Goal: Task Accomplishment & Management: Manage account settings

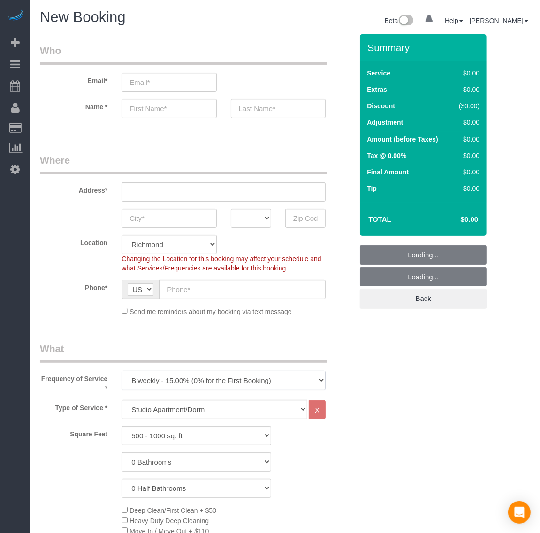
click at [186, 379] on select "One Time Weekly - 20.00% (0% for the First Booking) Biweekly - 15.00% (0% for t…" at bounding box center [223, 380] width 204 height 19
select select "object:1640"
click at [121, 371] on select "One Time Weekly - 20.00% (0% for the First Booking) Biweekly - 15.00% (0% for t…" at bounding box center [223, 380] width 204 height 19
click at [167, 439] on select "500 - 1000 sq. ft [DATE] - [DATE] sq. ft [DATE] - [DATE] sq. ft [DATE] - 2500 s…" at bounding box center [196, 435] width 150 height 19
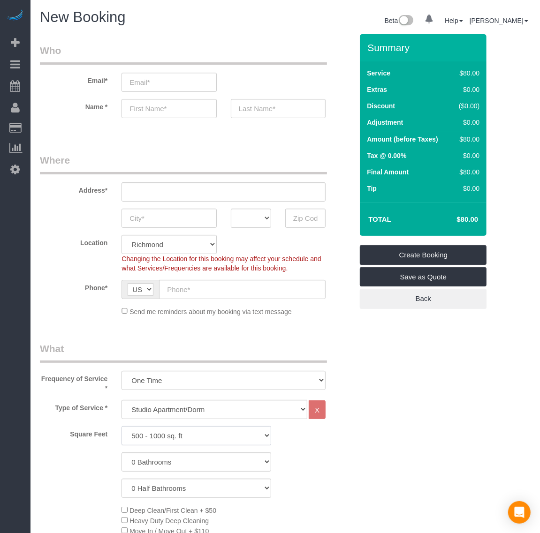
select select "2501"
click at [121, 426] on select "500 - 1000 sq. ft [DATE] - [DATE] sq. ft [DATE] - [DATE] sq. ft [DATE] - 2500 s…" at bounding box center [196, 435] width 150 height 19
click at [160, 463] on select "0 Bathrooms 1 Bathroom 2 Bathrooms 3 Bathrooms 4 Bathrooms 5 Bathrooms 6 Bathro…" at bounding box center [196, 462] width 150 height 19
select select "2"
click at [121, 453] on select "0 Bathrooms 1 Bathroom 2 Bathrooms 3 Bathrooms 4 Bathrooms 5 Bathrooms 6 Bathro…" at bounding box center [196, 462] width 150 height 19
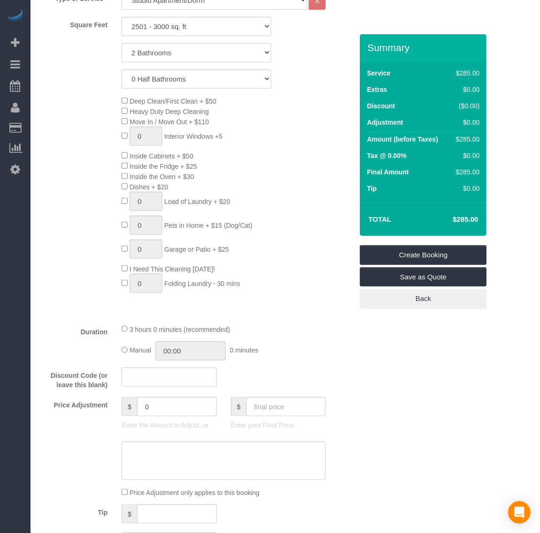
scroll to position [410, 0]
click at [185, 376] on input "text" at bounding box center [168, 376] width 95 height 19
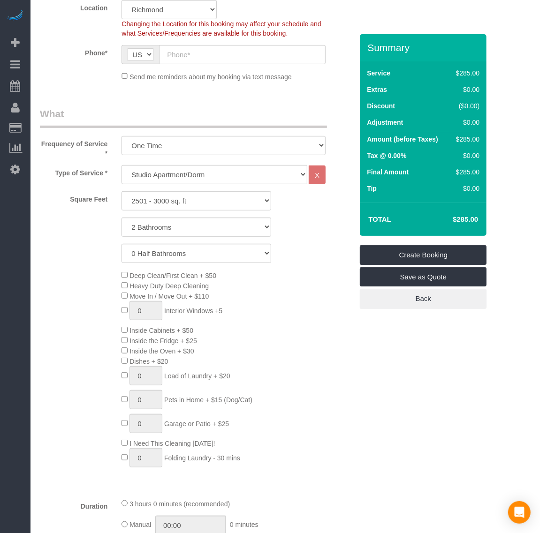
scroll to position [235, 0]
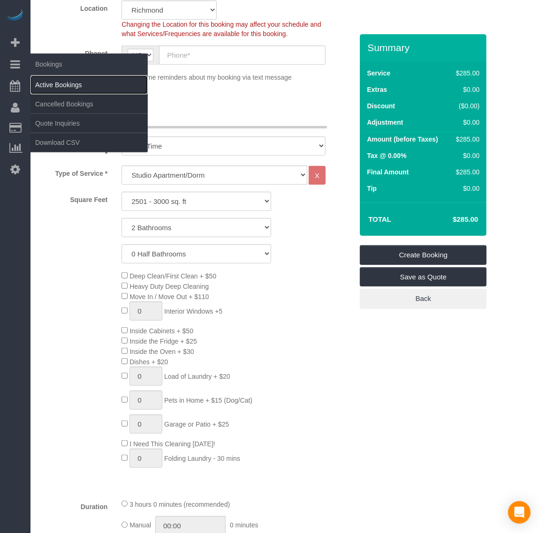
click at [53, 83] on link "Active Bookings" at bounding box center [88, 85] width 117 height 19
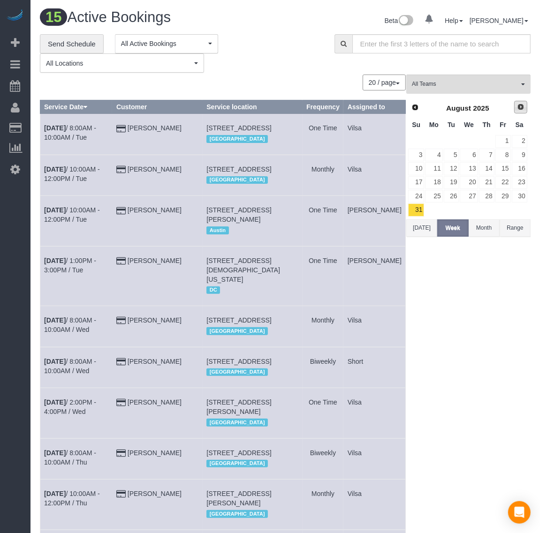
click at [524, 101] on link "Next" at bounding box center [520, 107] width 13 height 13
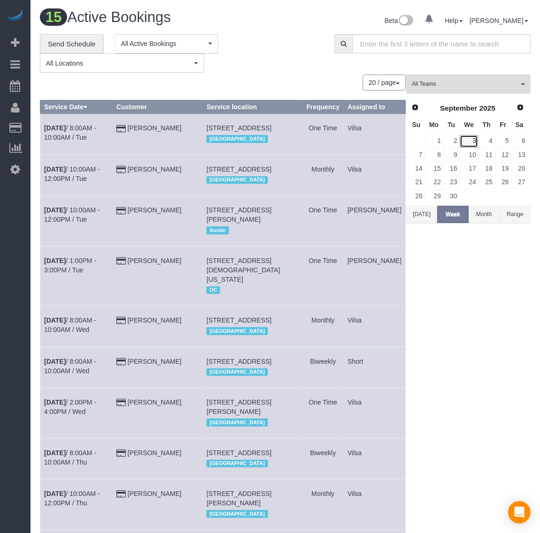
click at [477, 139] on link "3" at bounding box center [469, 141] width 18 height 13
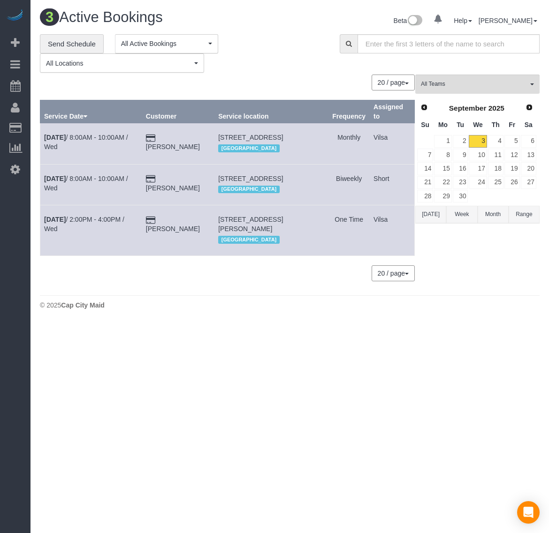
drag, startPoint x: 217, startPoint y: 132, endPoint x: 280, endPoint y: 147, distance: 65.4
click at [280, 147] on td "[STREET_ADDRESS] [GEOGRAPHIC_DATA]" at bounding box center [271, 143] width 114 height 41
copy span "[STREET_ADDRESS]"
click at [58, 137] on b "[DATE]" at bounding box center [55, 138] width 22 height 8
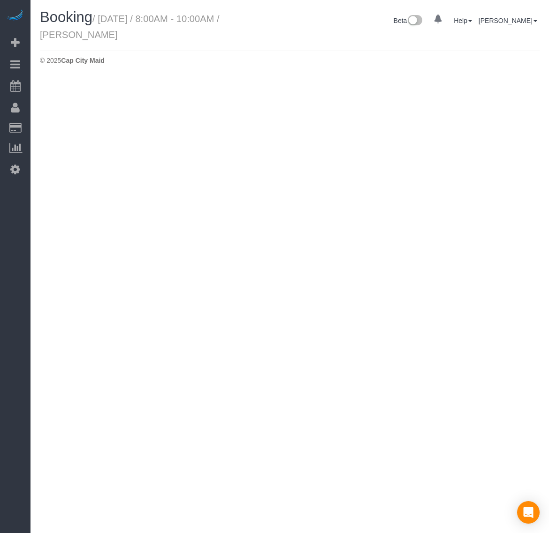
select select "VA"
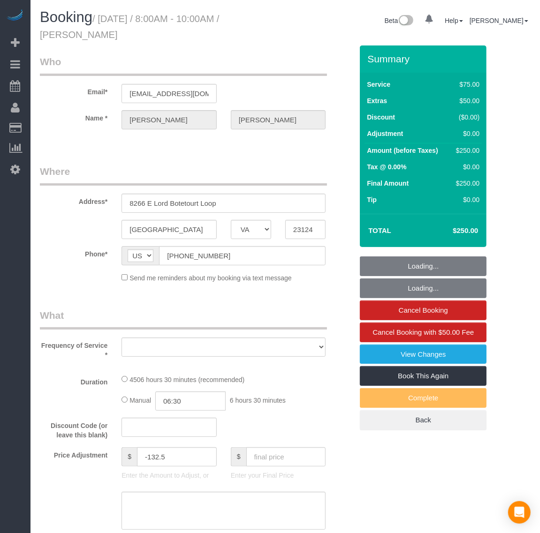
select select "object:2557"
select select "string:fspay-976425ce-31fb-48c8-949a-40e2ca91fe63"
select select "spot1"
select select "number:6"
select select "number:35"
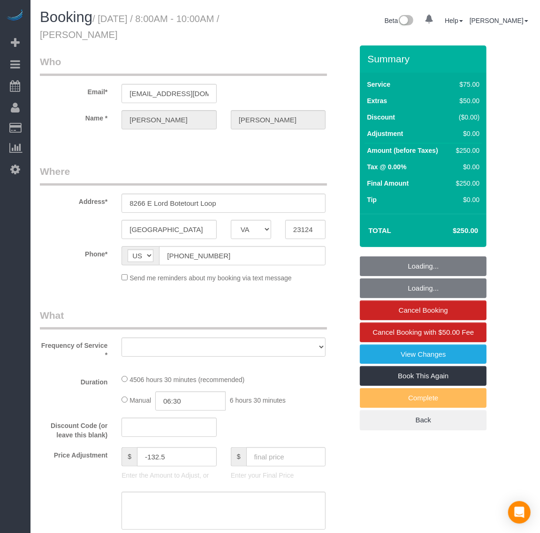
select select "number:17"
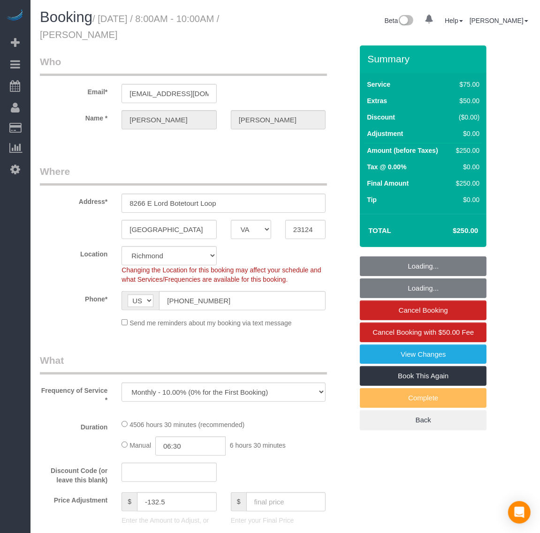
select select "object:2767"
select select "3001"
select select "3"
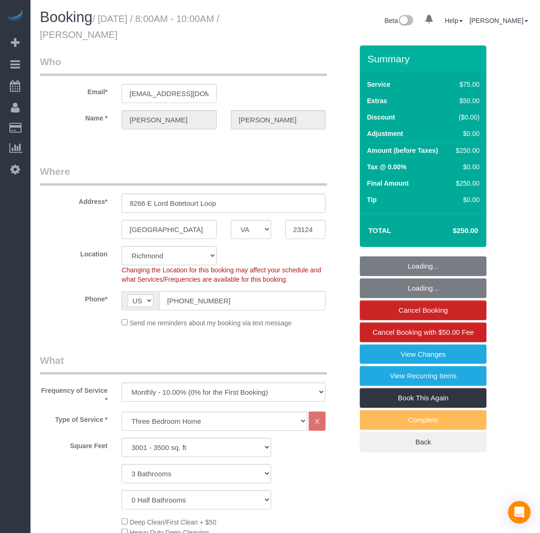
select select "3001"
select select "3"
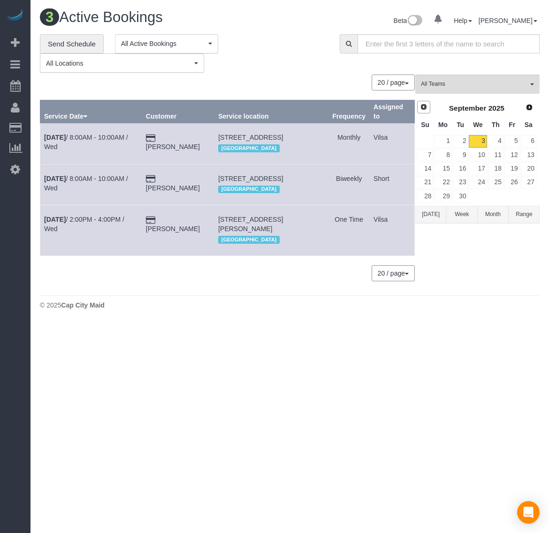
click at [424, 108] on span "Prev" at bounding box center [424, 107] width 8 height 8
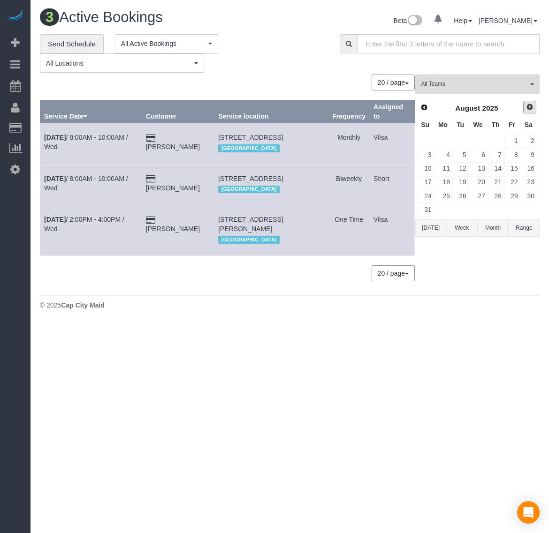
click at [524, 105] on link "Next" at bounding box center [529, 107] width 13 height 13
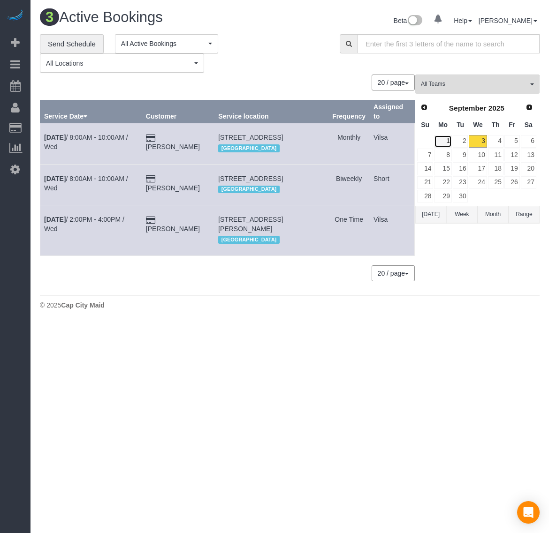
click at [440, 141] on link "1" at bounding box center [442, 141] width 17 height 13
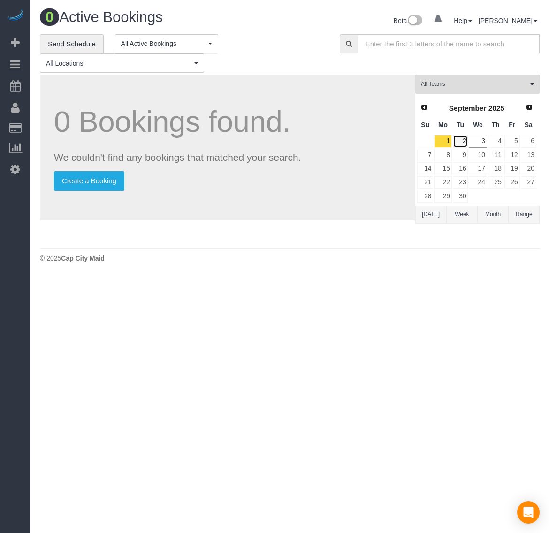
click at [459, 135] on link "2" at bounding box center [460, 141] width 15 height 13
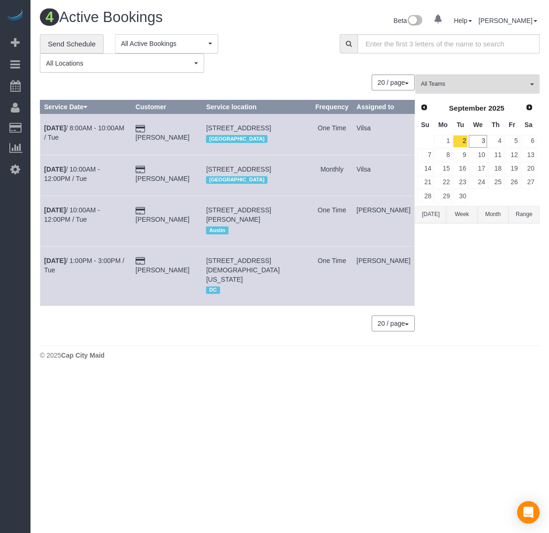
click at [428, 113] on div "Prev Next [DATE]" at bounding box center [476, 108] width 120 height 16
click at [420, 109] on span "Prev" at bounding box center [424, 107] width 8 height 8
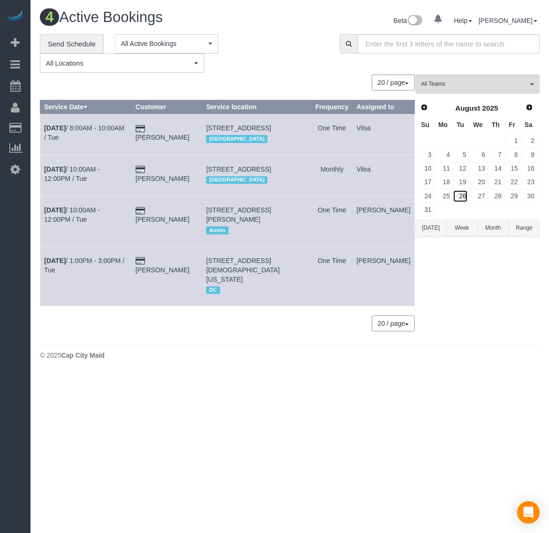
click at [462, 200] on link "26" at bounding box center [460, 196] width 15 height 13
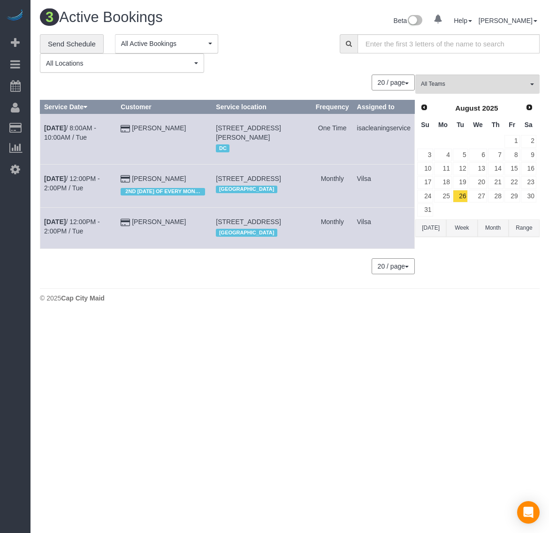
drag, startPoint x: 222, startPoint y: 226, endPoint x: 263, endPoint y: 249, distance: 46.8
click at [263, 249] on td "[STREET_ADDRESS] [GEOGRAPHIC_DATA]" at bounding box center [261, 228] width 99 height 41
copy span "[STREET_ADDRESS]"
click at [60, 226] on b "[DATE]" at bounding box center [55, 222] width 22 height 8
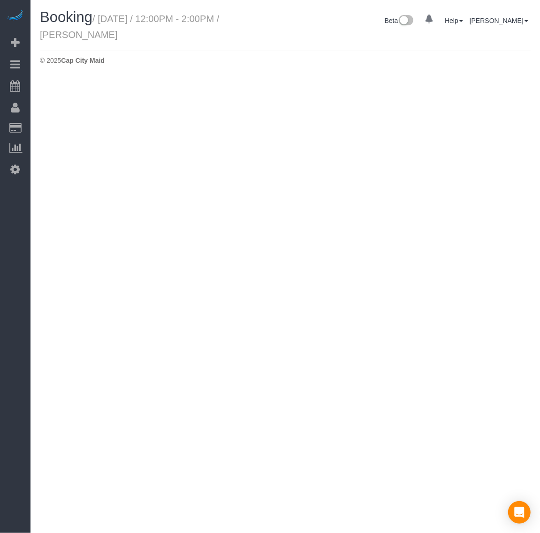
select select "VA"
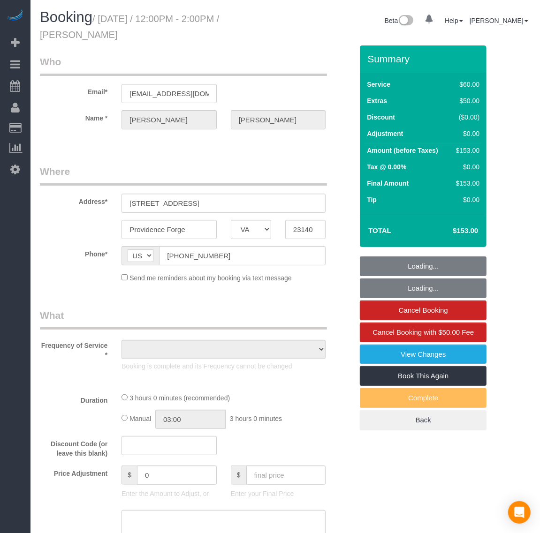
select select "object:3447"
select select "string:fspay-05245914-6727-4fc0-85e7-db134acd6f2d"
select select "spot15"
select select "number:1"
select select "number:26"
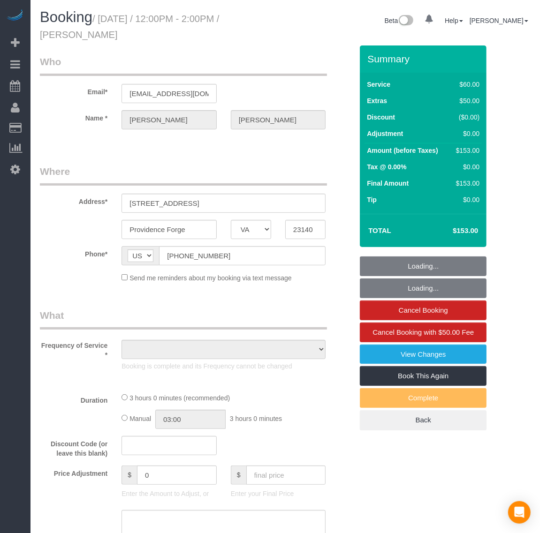
select select "number:17"
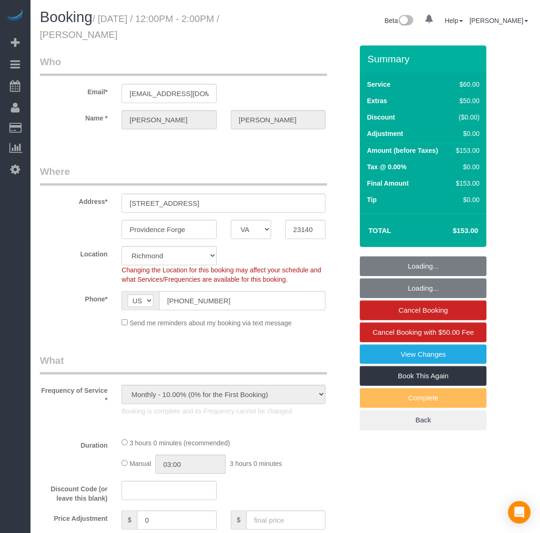
select select "object:3857"
select select "1"
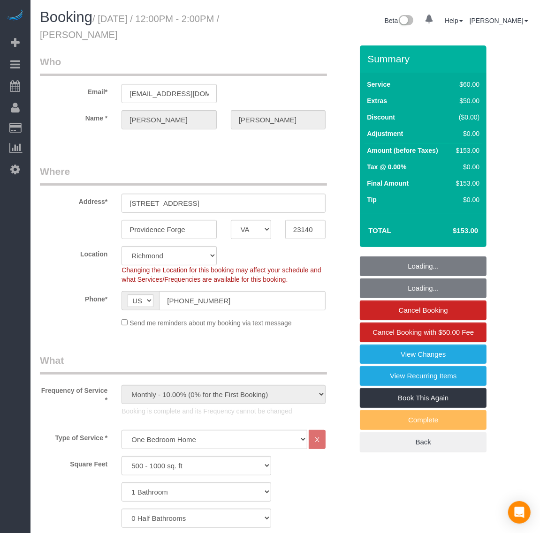
select select "1"
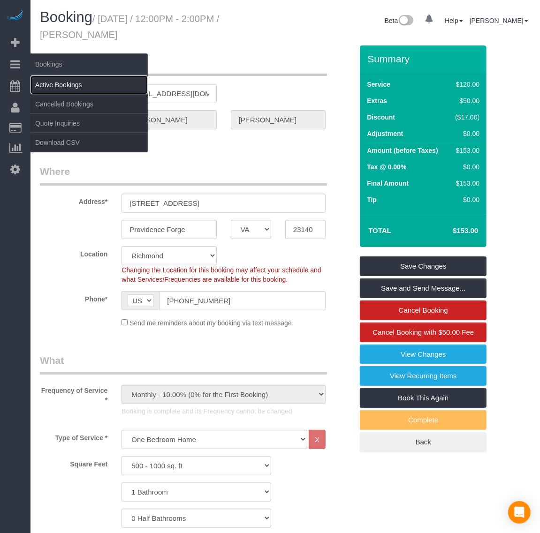
click at [67, 80] on link "Active Bookings" at bounding box center [88, 85] width 117 height 19
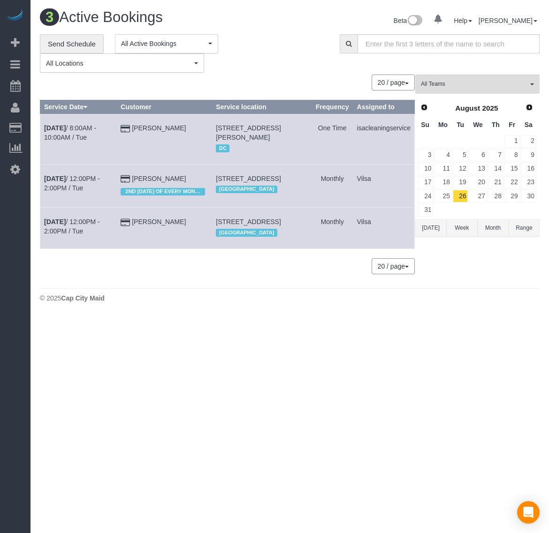
click at [429, 227] on button "[DATE]" at bounding box center [430, 227] width 31 height 17
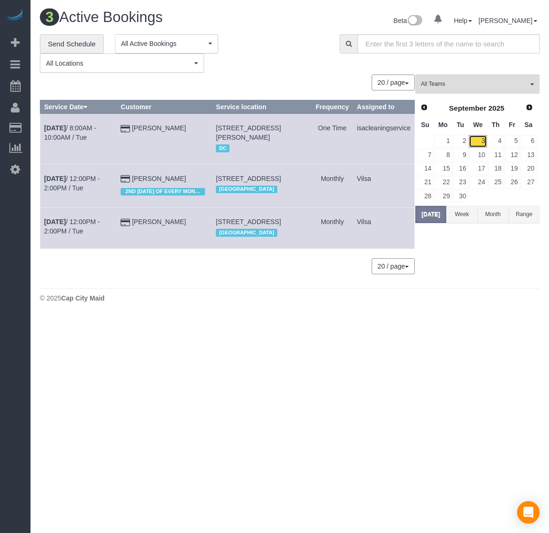
click at [480, 141] on link "3" at bounding box center [478, 141] width 18 height 13
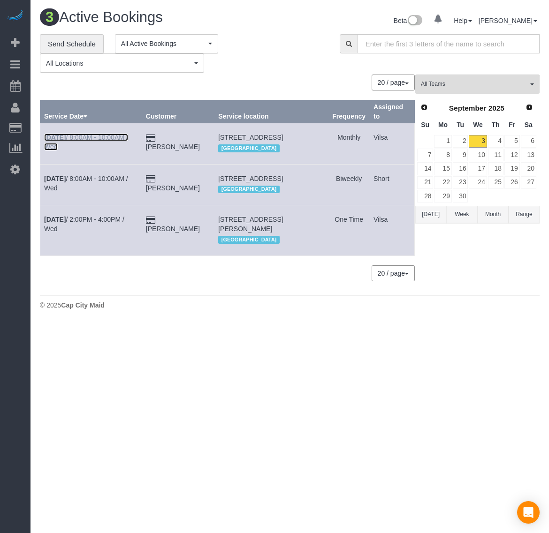
click at [62, 135] on b "[DATE]" at bounding box center [55, 138] width 22 height 8
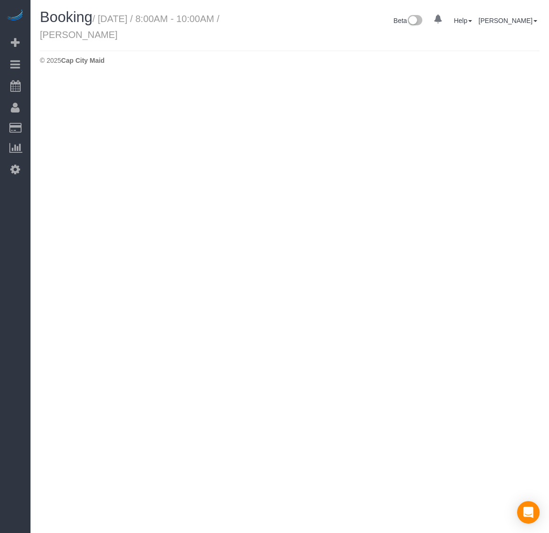
select select "VA"
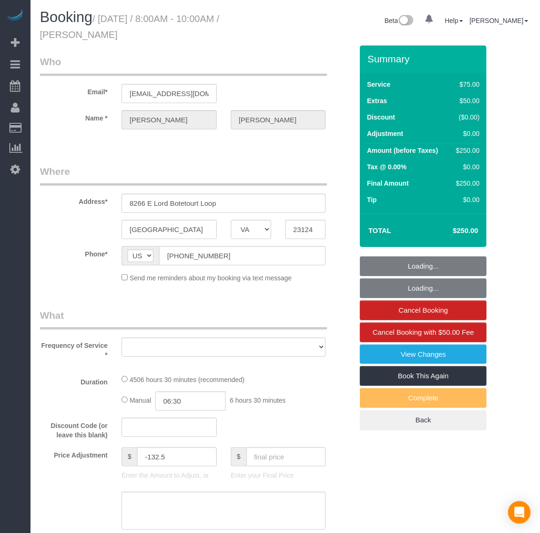
select select "object:4826"
select select "string:fspay-976425ce-31fb-48c8-949a-40e2ca91fe63"
select select "spot20"
select select "number:6"
select select "number:35"
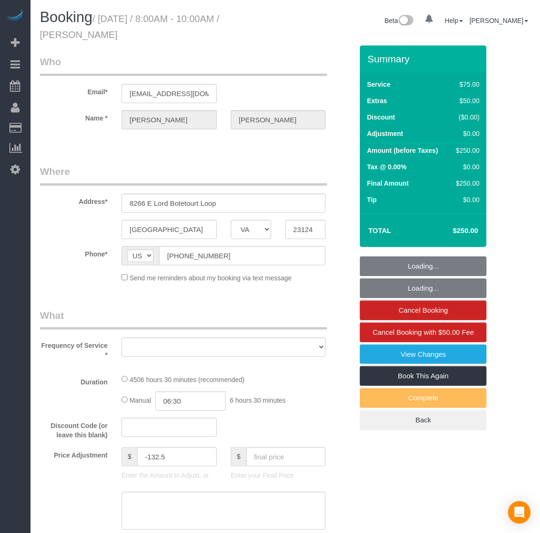
select select "number:17"
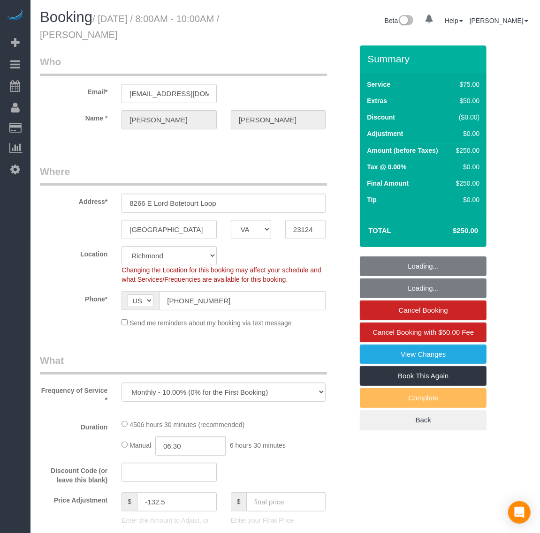
select select "3001"
select select "3"
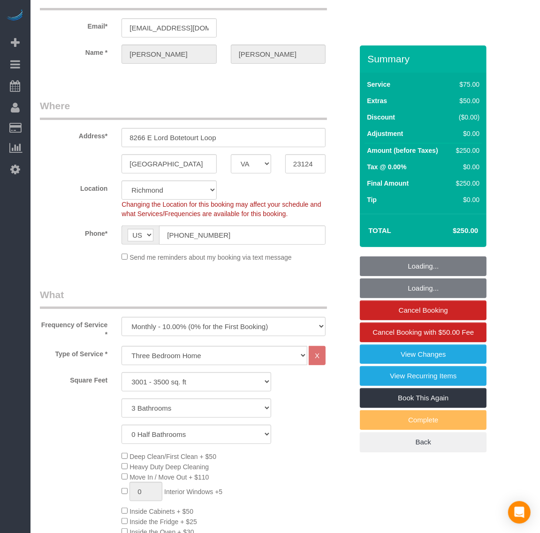
select select "object:4996"
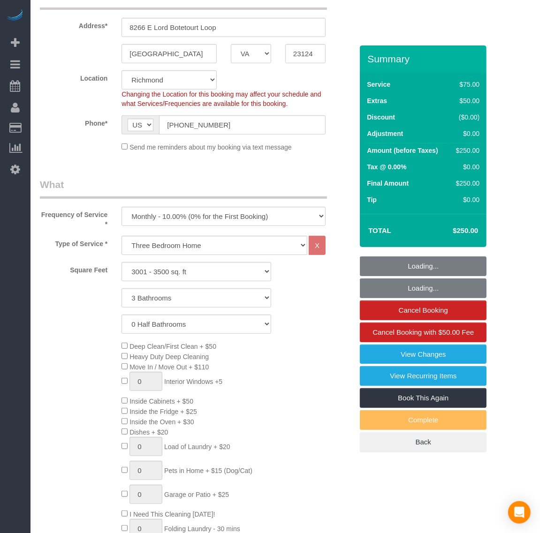
select select "3001"
select select "3"
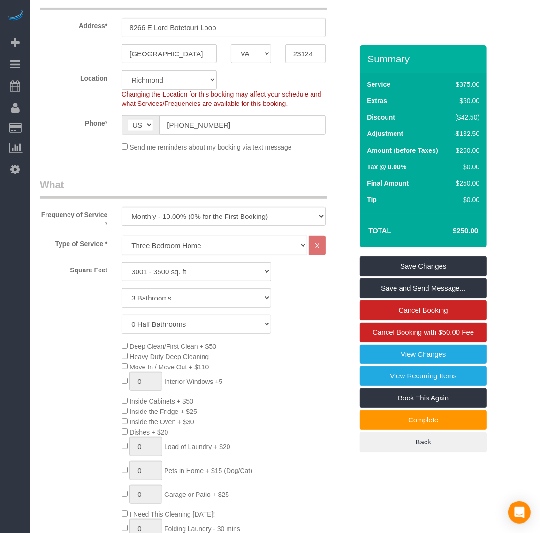
click at [179, 249] on select "Studio Apartment/Dorm One Bedroom Home Two Bedroom Home Three Bedroom Home Four…" at bounding box center [214, 245] width 186 height 19
select select "133"
click at [121, 236] on select "Studio Apartment/Dorm One Bedroom Home Two Bedroom Home Three Bedroom Home Four…" at bounding box center [214, 245] width 186 height 19
select select "3001"
select select "3"
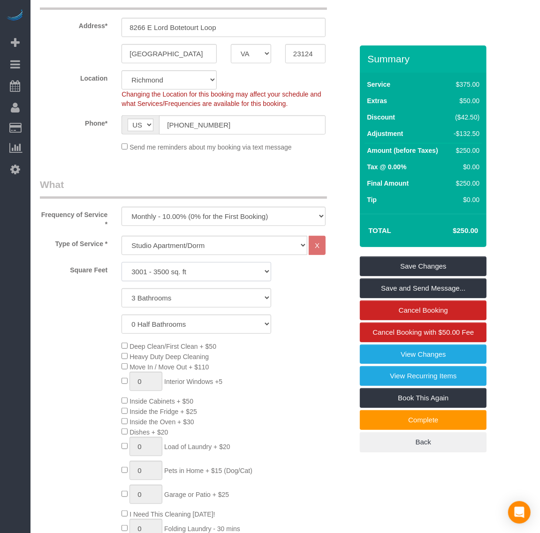
click at [183, 268] on select "500 - 1000 sq. ft [DATE] - [DATE] sq. ft [DATE] - [DATE] sq. ft [DATE] - 2500 s…" at bounding box center [196, 271] width 150 height 19
select select "1501"
click at [121, 262] on select "500 - 1000 sq. ft [DATE] - [DATE] sq. ft [DATE] - [DATE] sq. ft [DATE] - 2500 s…" at bounding box center [196, 271] width 150 height 19
click at [176, 298] on select "0 Bathrooms 1 Bathroom 2 Bathrooms 3 Bathrooms 4 Bathrooms 5 Bathrooms 6 Bathro…" at bounding box center [196, 297] width 150 height 19
select select "1"
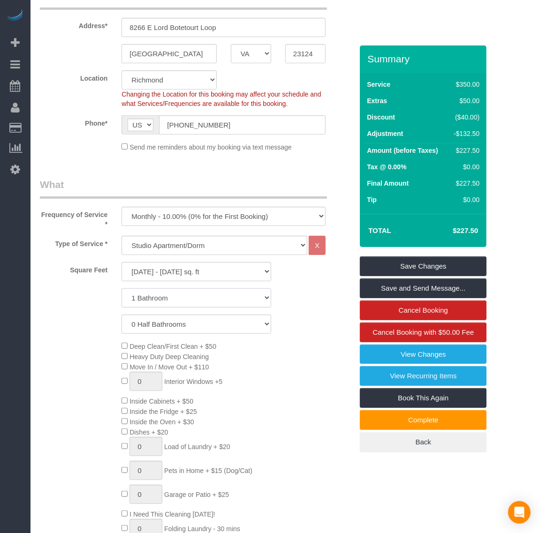
click at [121, 288] on select "0 Bathrooms 1 Bathroom 2 Bathrooms 3 Bathrooms 4 Bathrooms 5 Bathrooms 6 Bathro…" at bounding box center [196, 297] width 150 height 19
click at [343, 359] on div "Deep Clean/First Clean + $50 Heavy Duty Deep Cleaning Move In / Move Out + $110…" at bounding box center [236, 442] width 245 height 202
click at [171, 268] on select "500 - 1000 sq. ft [DATE] - [DATE] sq. ft [DATE] - [DATE] sq. ft [DATE] - 2500 s…" at bounding box center [196, 271] width 150 height 19
select select "2501"
click at [121, 262] on select "500 - 1000 sq. ft [DATE] - [DATE] sq. ft [DATE] - [DATE] sq. ft [DATE] - 2500 s…" at bounding box center [196, 271] width 150 height 19
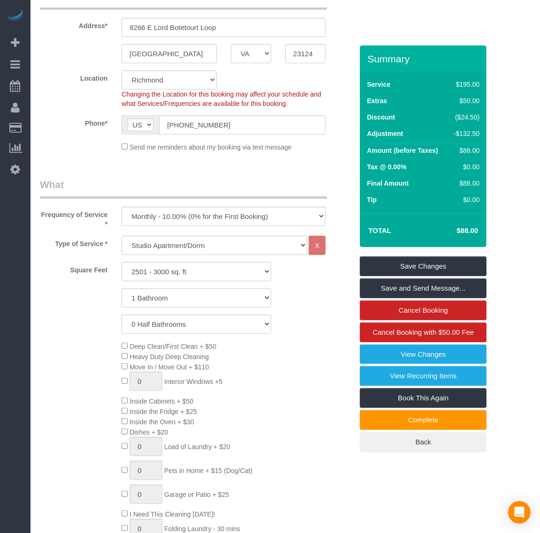
click at [321, 336] on div "Type of Service * Studio Apartment/Dorm One Bedroom Home Two Bedroom Home Three…" at bounding box center [196, 399] width 313 height 326
drag, startPoint x: 168, startPoint y: 299, endPoint x: 166, endPoint y: 305, distance: 6.3
click at [168, 299] on select "0 Bathrooms 1 Bathroom 2 Bathrooms 3 Bathrooms 4 Bathrooms 5 Bathrooms 6 Bathro…" at bounding box center [196, 297] width 150 height 19
select select "2"
click at [121, 288] on select "0 Bathrooms 1 Bathroom 2 Bathrooms 3 Bathrooms 4 Bathrooms 5 Bathrooms 6 Bathro…" at bounding box center [196, 297] width 150 height 19
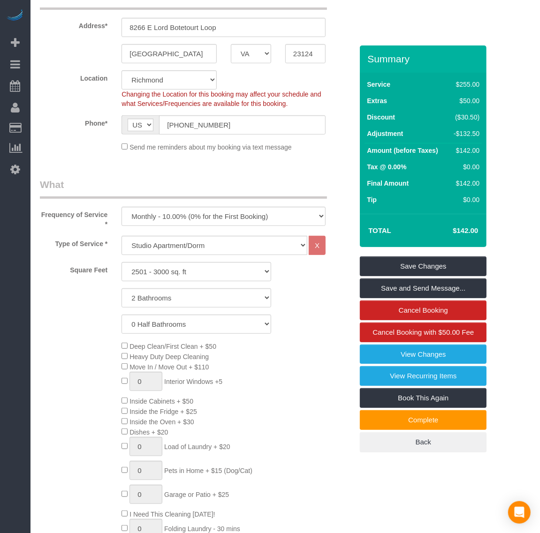
click at [330, 357] on div "Deep Clean/First Clean + $50 Heavy Duty Deep Cleaning Move In / Move Out + $110…" at bounding box center [236, 442] width 245 height 202
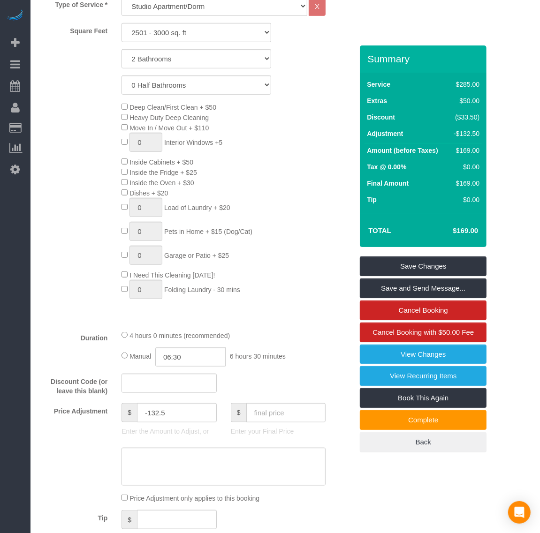
scroll to position [469, 0]
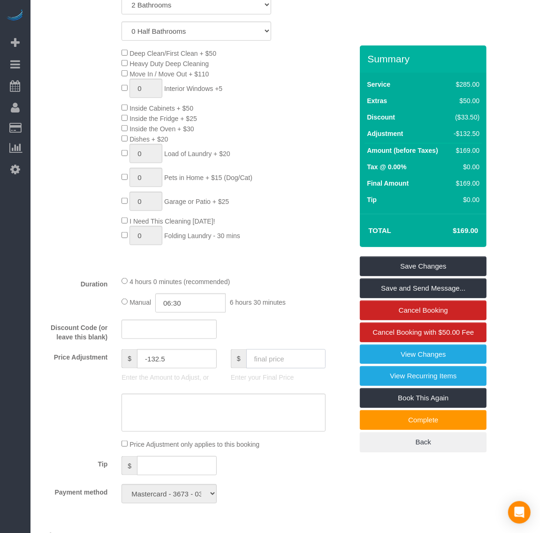
click at [275, 356] on input "text" at bounding box center [286, 358] width 80 height 19
type input "140"
click at [411, 484] on div "Who Email* [EMAIL_ADDRESS][DOMAIN_NAME] Name * [PERSON_NAME][GEOGRAPHIC_DATA] W…" at bounding box center [285, 468] width 491 height 1784
type input "-161.5"
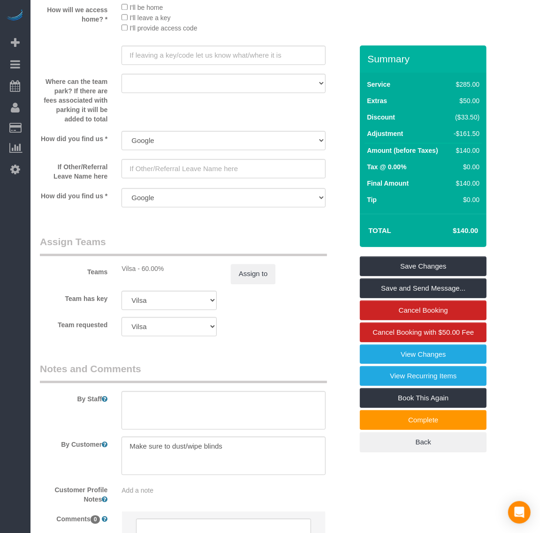
scroll to position [1330, 0]
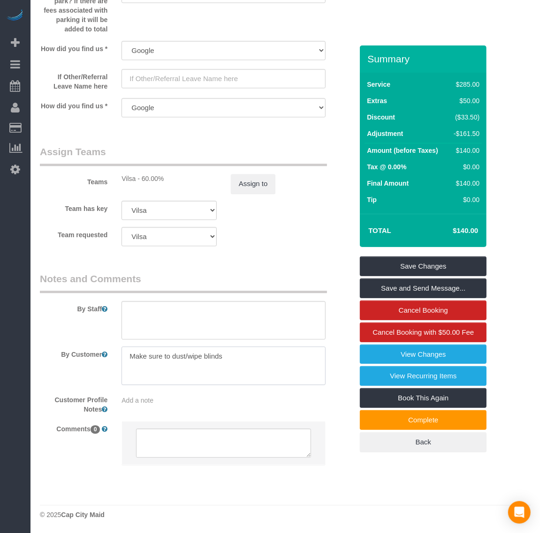
drag, startPoint x: 250, startPoint y: 357, endPoint x: 242, endPoint y: 357, distance: 7.5
click at [242, 357] on textarea at bounding box center [223, 366] width 204 height 38
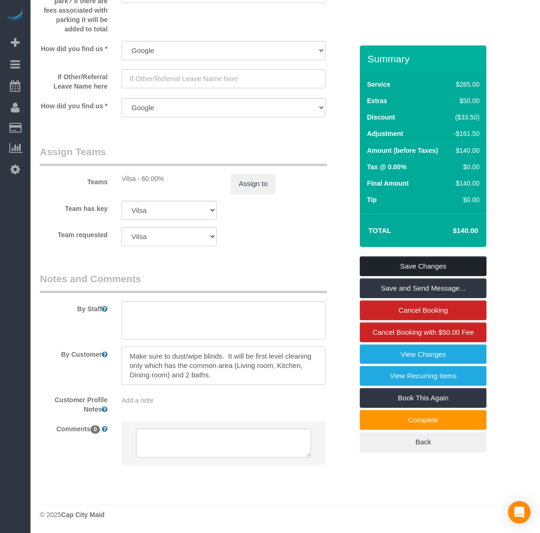
type textarea "Make sure to dust/wipe blinds. It will be first level cleaning only which has t…"
click at [403, 262] on link "Save Changes" at bounding box center [423, 267] width 127 height 20
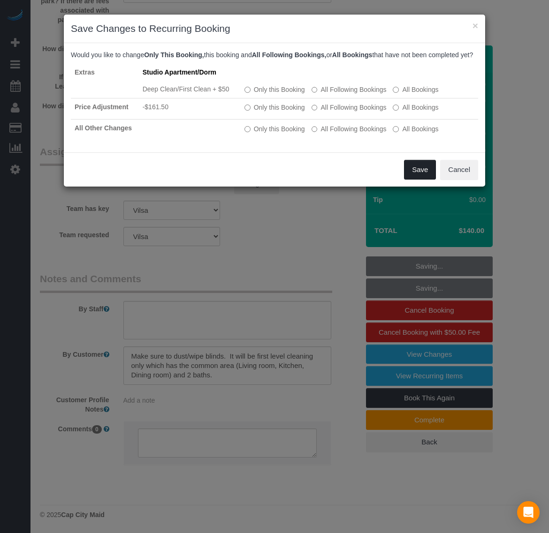
click at [424, 179] on button "Save" at bounding box center [420, 170] width 32 height 20
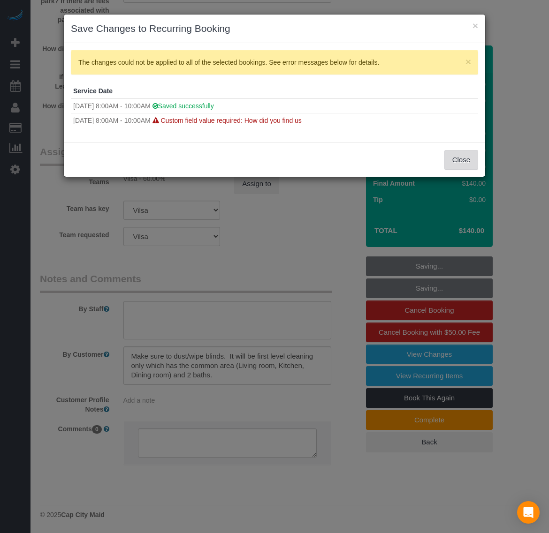
click at [457, 158] on button "Close" at bounding box center [461, 160] width 34 height 20
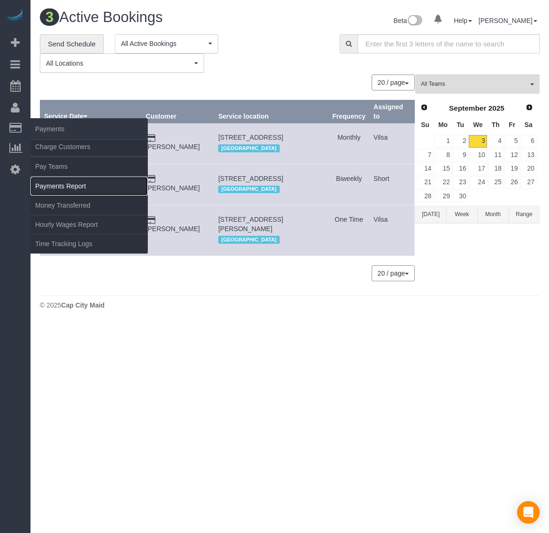
click at [68, 182] on link "Payments Report" at bounding box center [88, 186] width 117 height 19
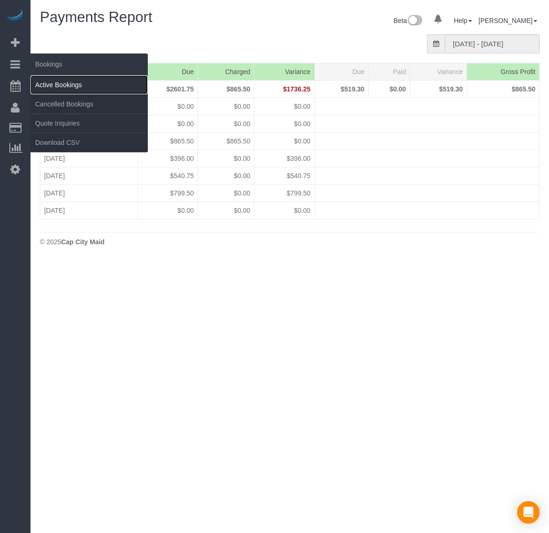
click at [42, 80] on link "Active Bookings" at bounding box center [88, 85] width 117 height 19
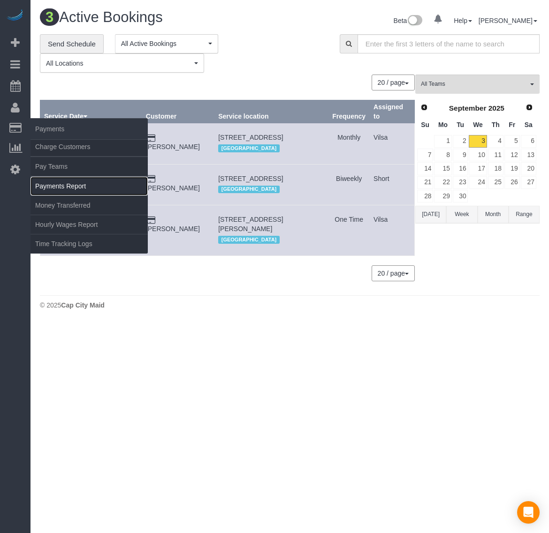
click at [69, 182] on link "Payments Report" at bounding box center [88, 186] width 117 height 19
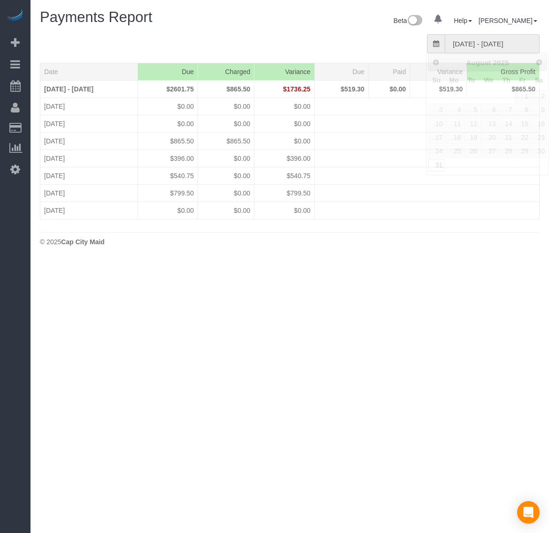
click at [472, 38] on input "[DATE] - [DATE]" at bounding box center [492, 43] width 95 height 19
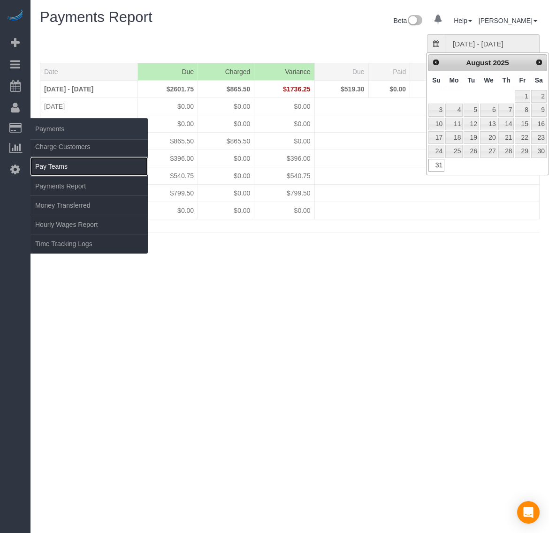
click at [62, 170] on link "Pay Teams" at bounding box center [88, 166] width 117 height 19
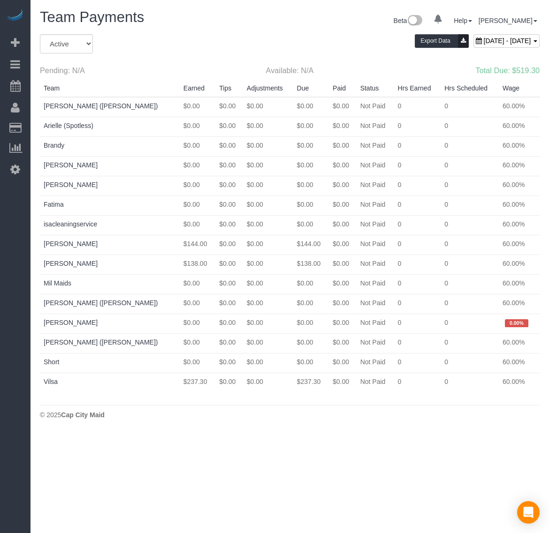
click at [501, 42] on span "[DATE] - [DATE]" at bounding box center [507, 41] width 47 height 8
type input "**********"
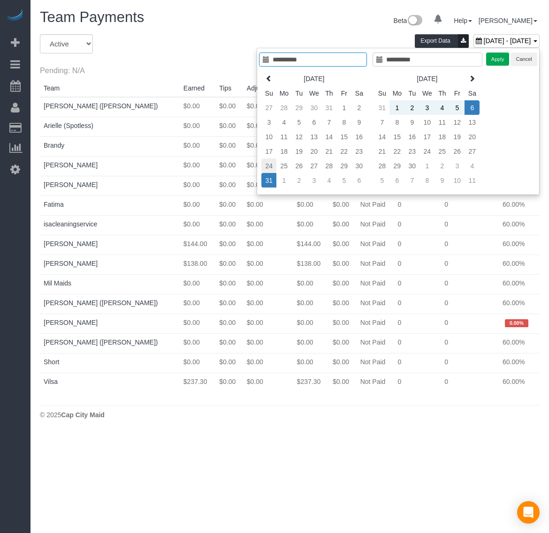
type input "**********"
click at [265, 166] on td "24" at bounding box center [268, 166] width 15 height 15
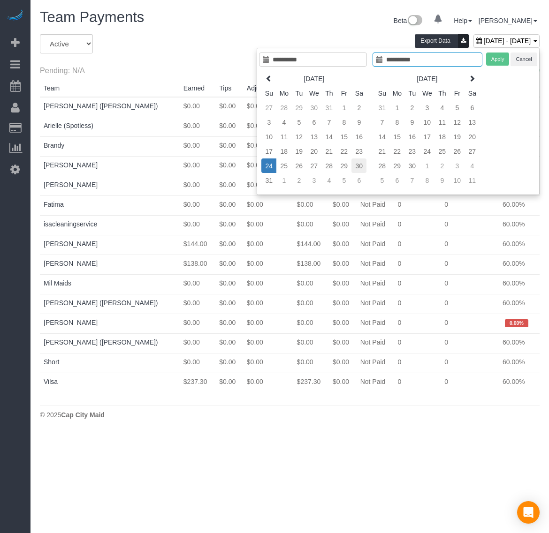
type input "**********"
click at [362, 166] on td "30" at bounding box center [358, 166] width 15 height 15
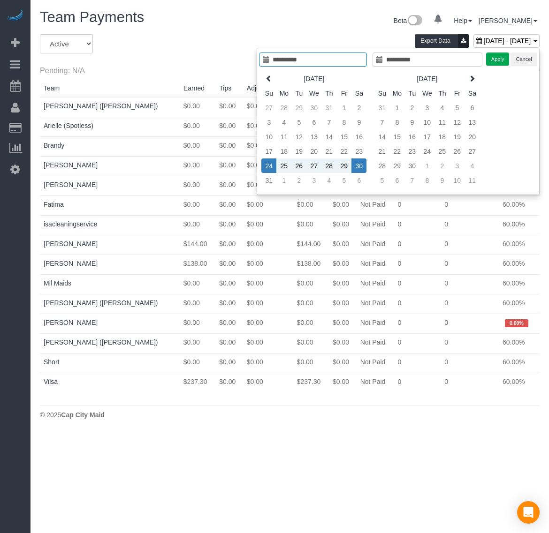
type input "**********"
click at [494, 63] on button "Apply" at bounding box center [497, 60] width 23 height 14
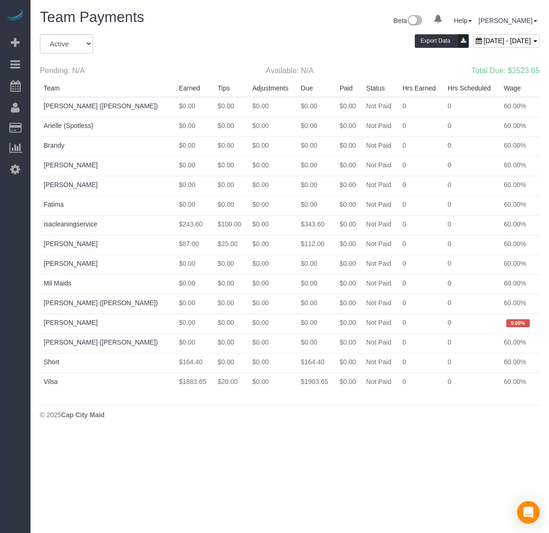
click at [18, 177] on div "0 Beta Your Notifications You have 0 alerts Add Booking Bookings Active Booking…" at bounding box center [15, 266] width 30 height 533
click at [17, 172] on icon at bounding box center [15, 169] width 10 height 11
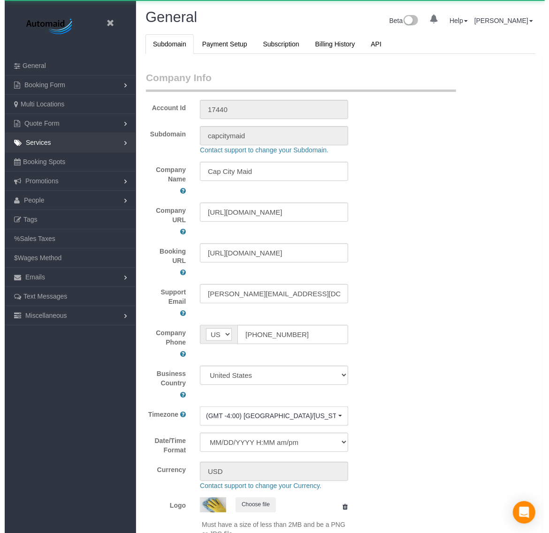
scroll to position [2121, 540]
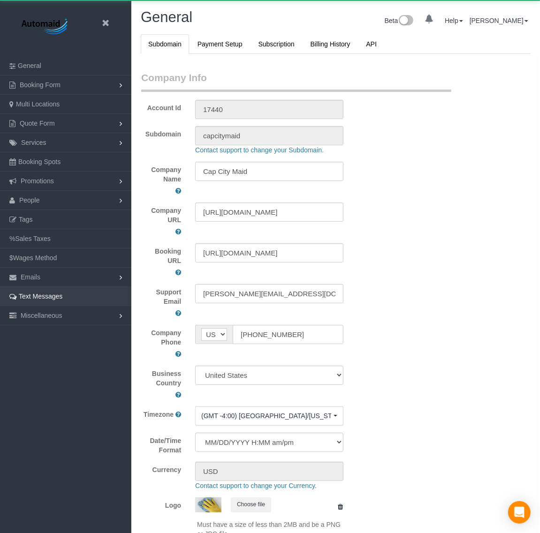
select select "1"
click at [102, 26] on icon at bounding box center [105, 23] width 12 height 12
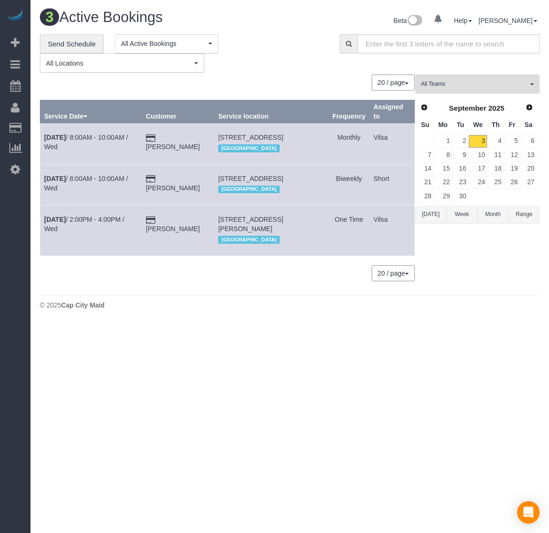
scroll to position [342, 549]
click at [494, 140] on link "4" at bounding box center [495, 141] width 15 height 13
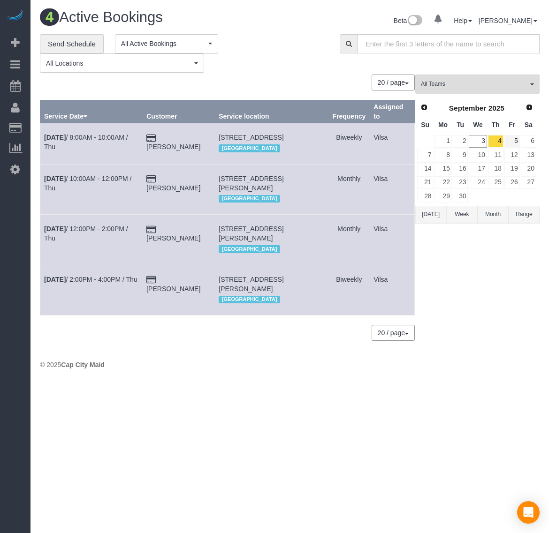
scroll to position [393, 549]
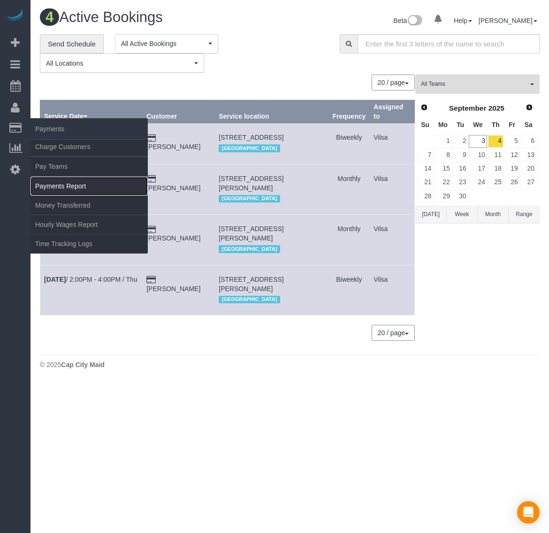
click at [75, 182] on link "Payments Report" at bounding box center [88, 186] width 117 height 19
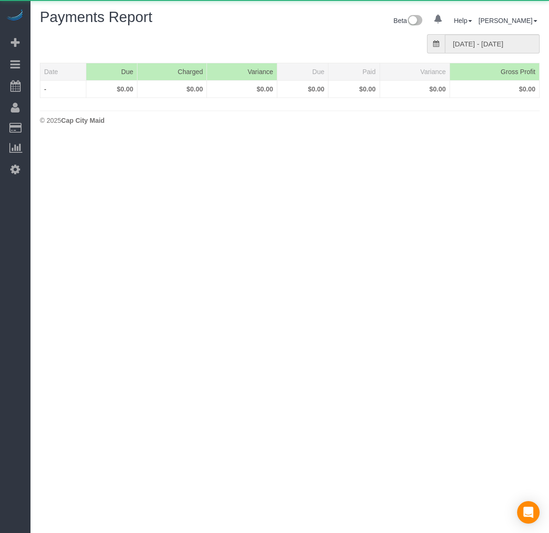
scroll to position [260, 549]
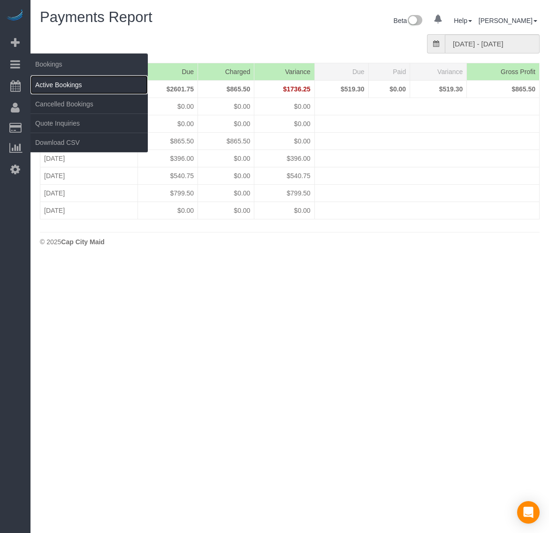
click at [60, 83] on link "Active Bookings" at bounding box center [88, 85] width 117 height 19
